Goal: Book appointment/travel/reservation

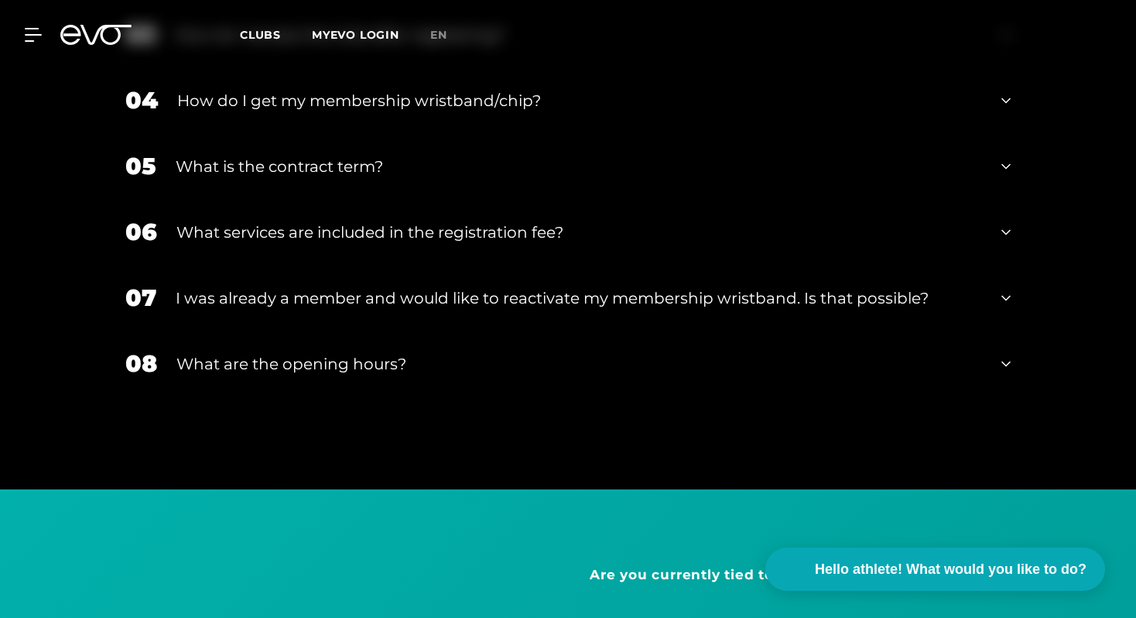
scroll to position [3284, 0]
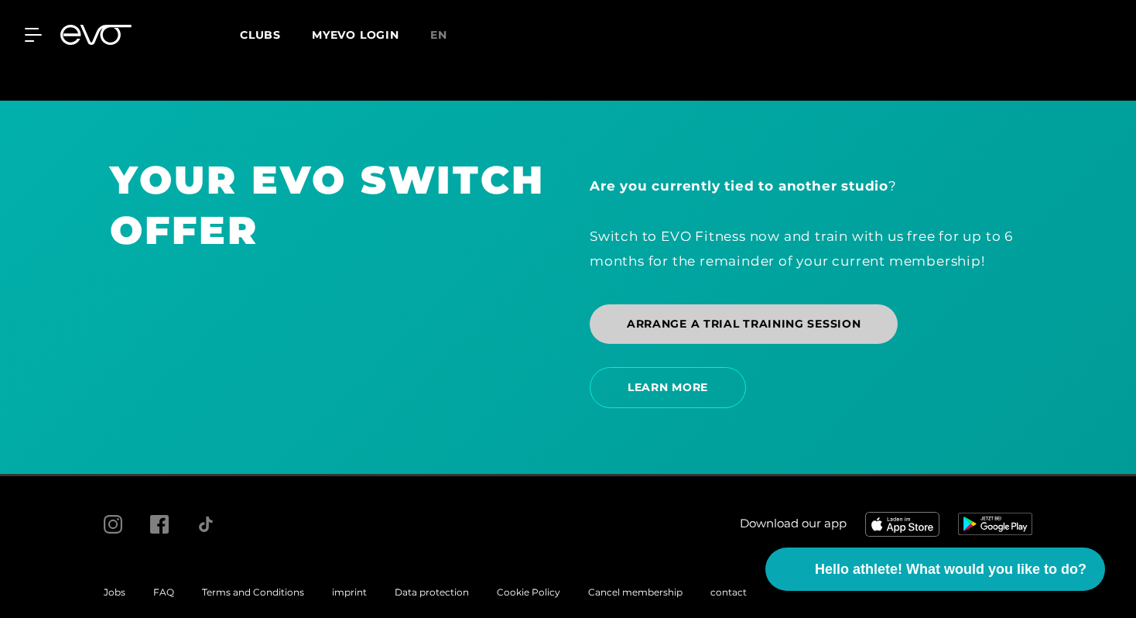
click at [742, 313] on span "ARRANGE A TRIAL TRAINING SESSION" at bounding box center [744, 323] width 308 height 39
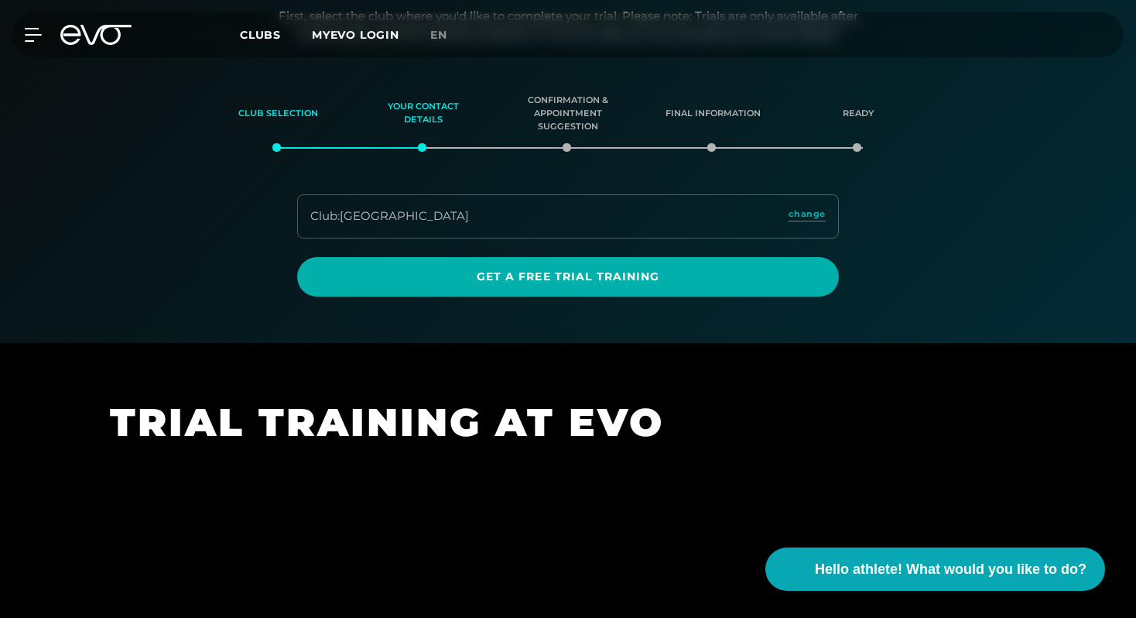
scroll to position [248, 0]
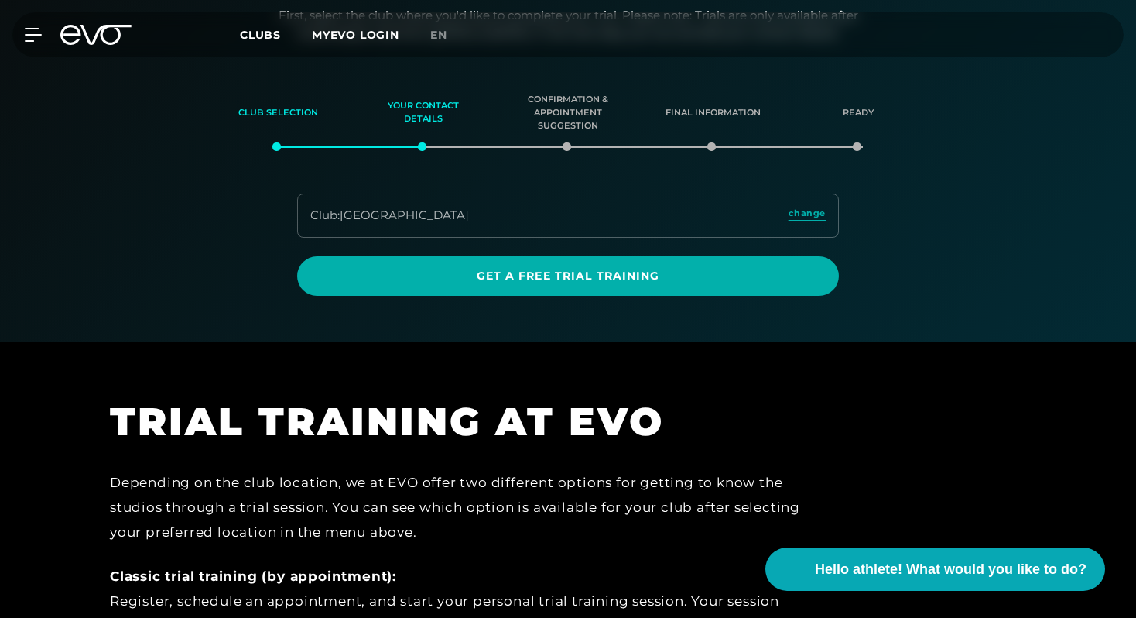
click at [534, 221] on div "Club : Berlin Rosenthaler Platz change" at bounding box center [568, 216] width 542 height 44
click at [467, 210] on font "[GEOGRAPHIC_DATA]" at bounding box center [404, 214] width 129 height 15
click at [461, 211] on font "[GEOGRAPHIC_DATA]" at bounding box center [404, 214] width 129 height 15
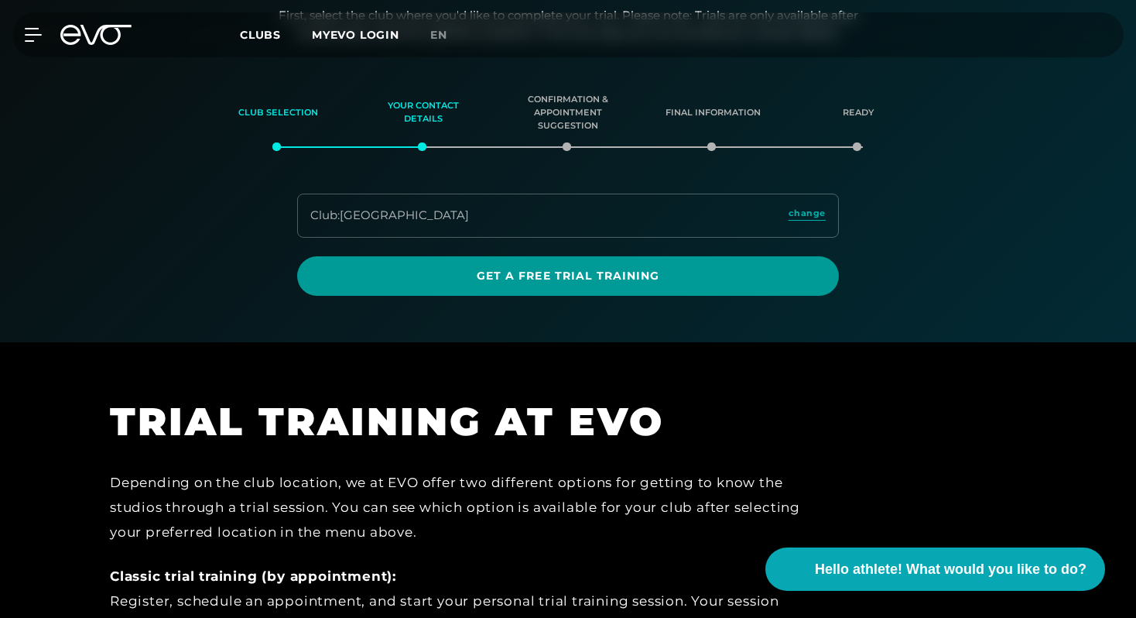
click at [625, 283] on span "Get a free trial training" at bounding box center [568, 276] width 468 height 16
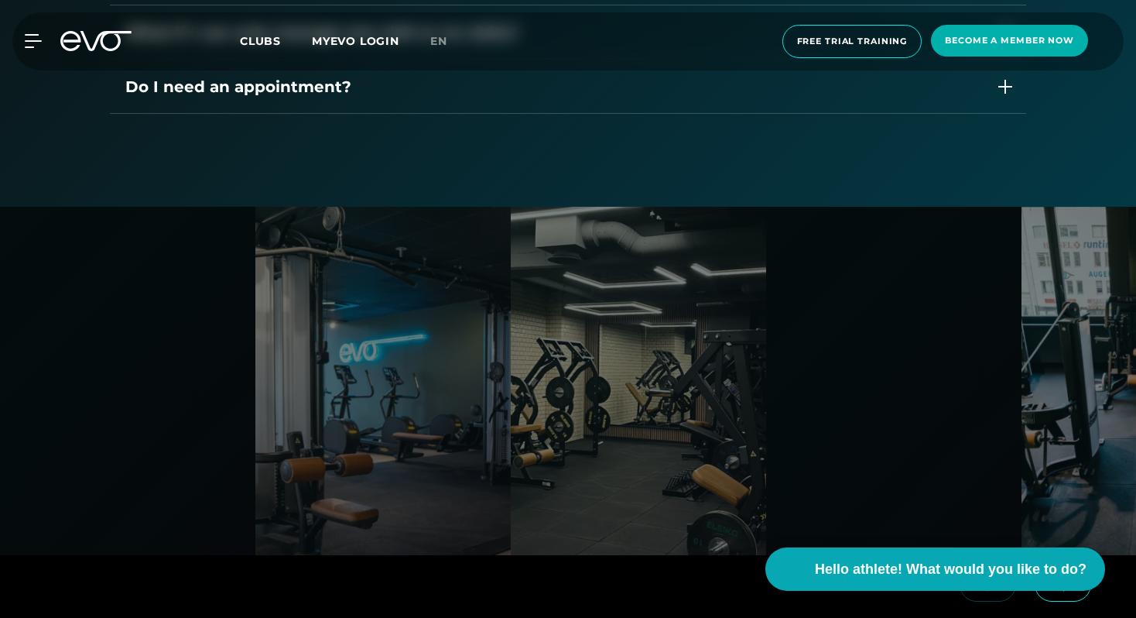
scroll to position [2811, 0]
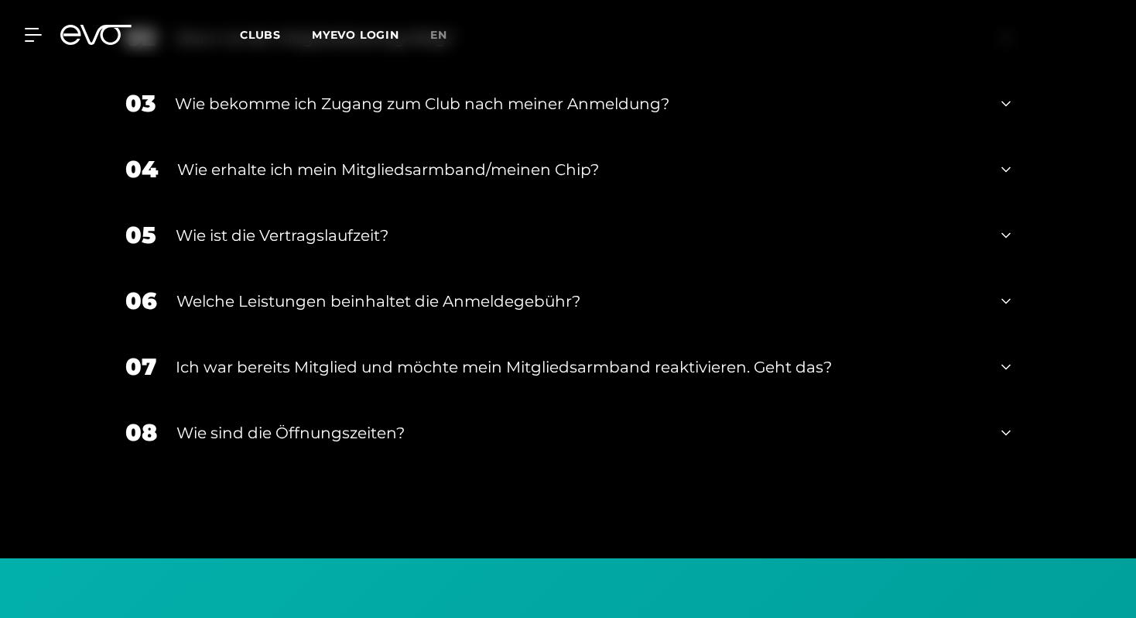
scroll to position [3310, 0]
